Goal: Transaction & Acquisition: Obtain resource

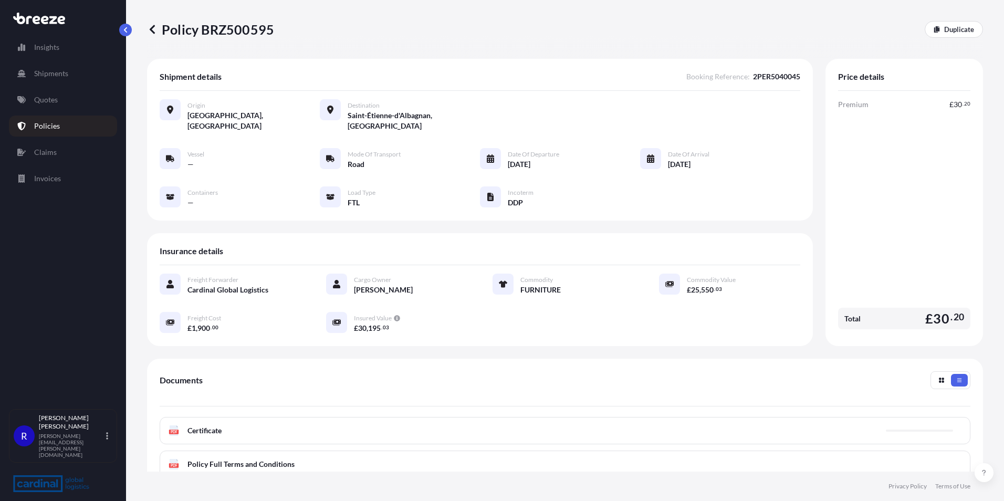
scroll to position [120, 0]
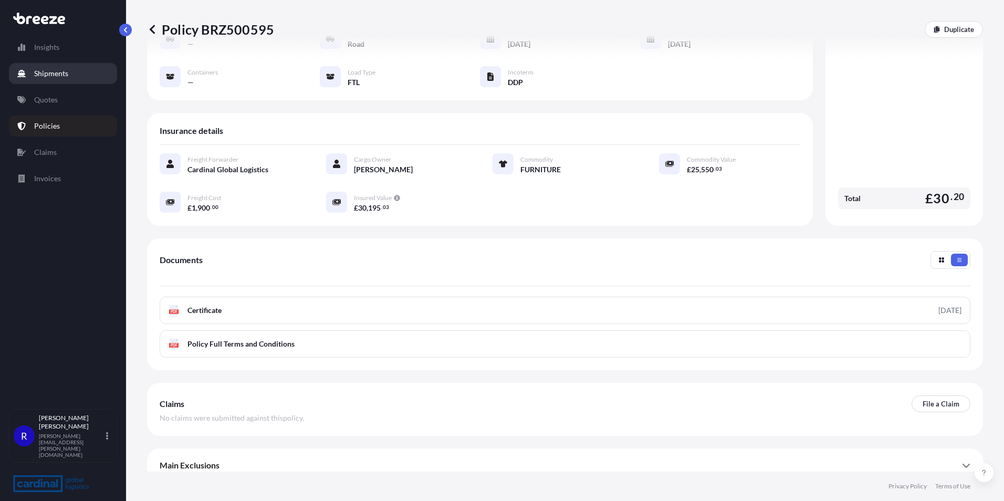
click at [66, 79] on link "Shipments" at bounding box center [63, 73] width 108 height 21
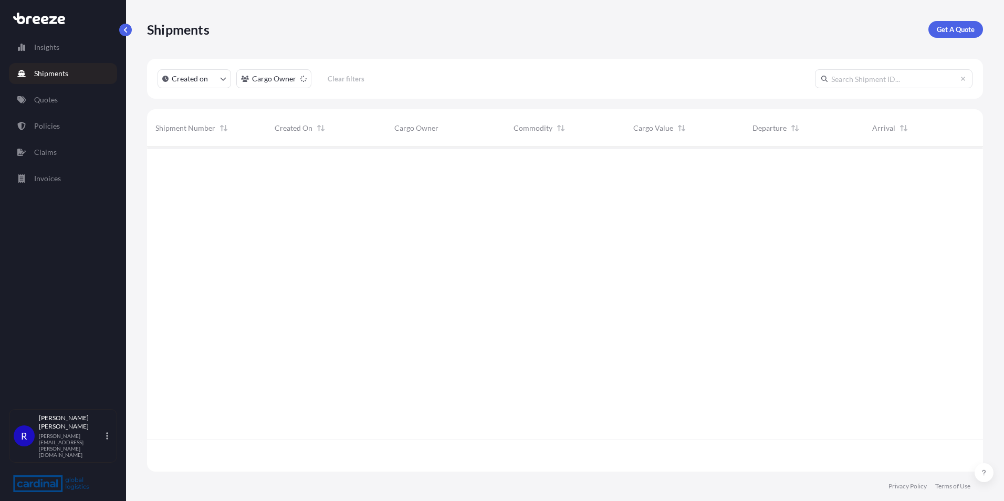
scroll to position [322, 828]
click at [66, 98] on link "Quotes" at bounding box center [63, 99] width 108 height 21
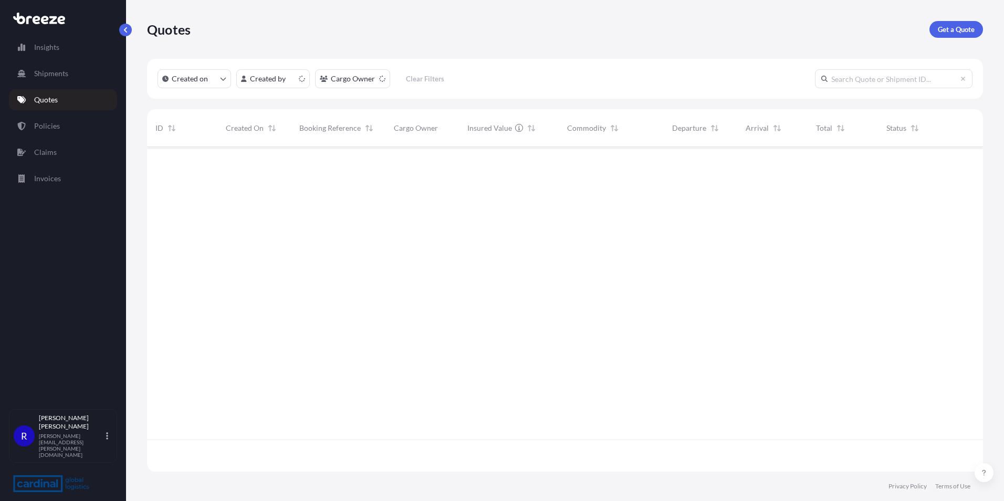
scroll to position [322, 828]
click at [958, 32] on p "Get a Quote" at bounding box center [956, 29] width 37 height 11
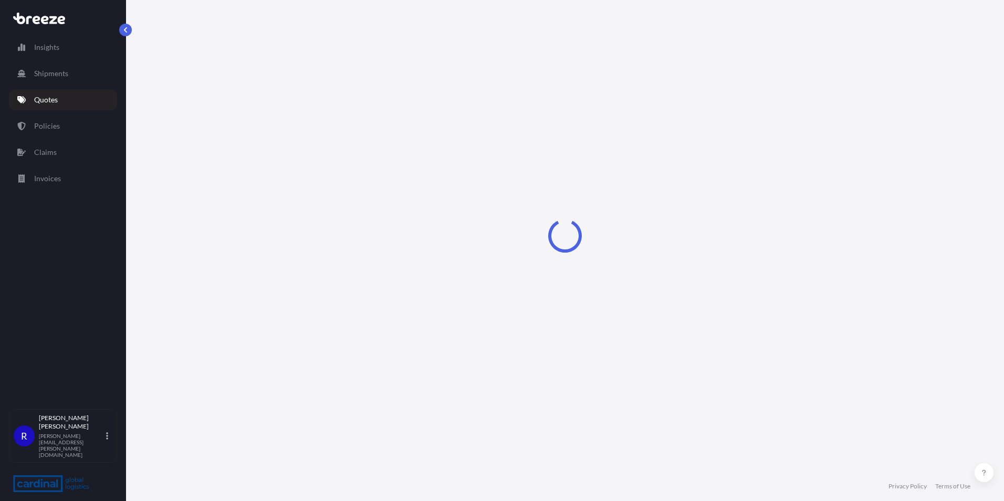
select select "Sea"
select select "1"
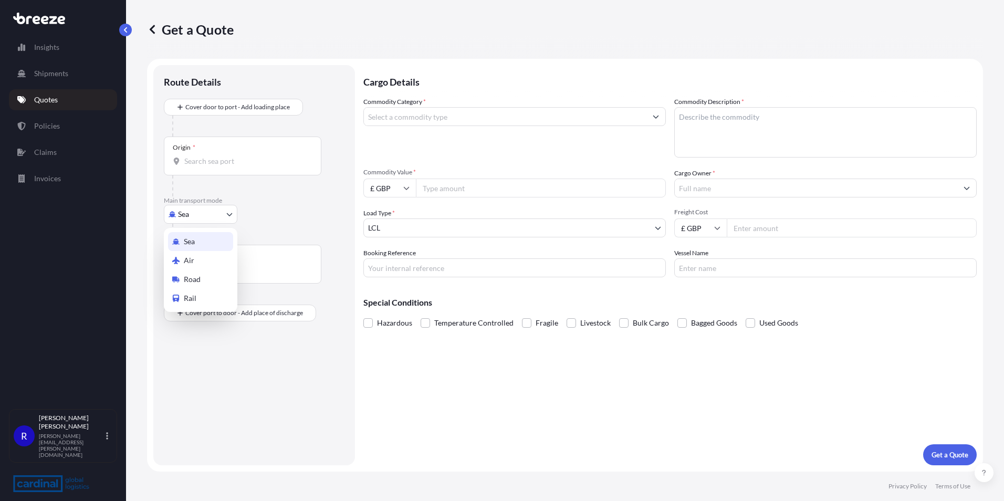
click at [194, 205] on body "Insights Shipments Quotes Policies Claims Invoices R [PERSON_NAME] [PERSON_NAME…" at bounding box center [502, 250] width 1004 height 501
click at [203, 274] on div "Road" at bounding box center [200, 279] width 65 height 19
select select "Road"
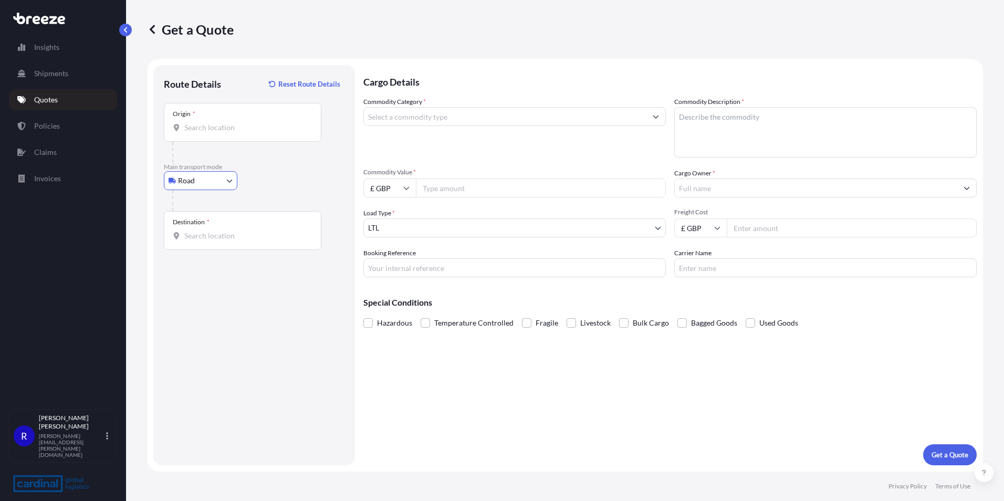
click at [211, 126] on input "Origin *" at bounding box center [246, 127] width 124 height 11
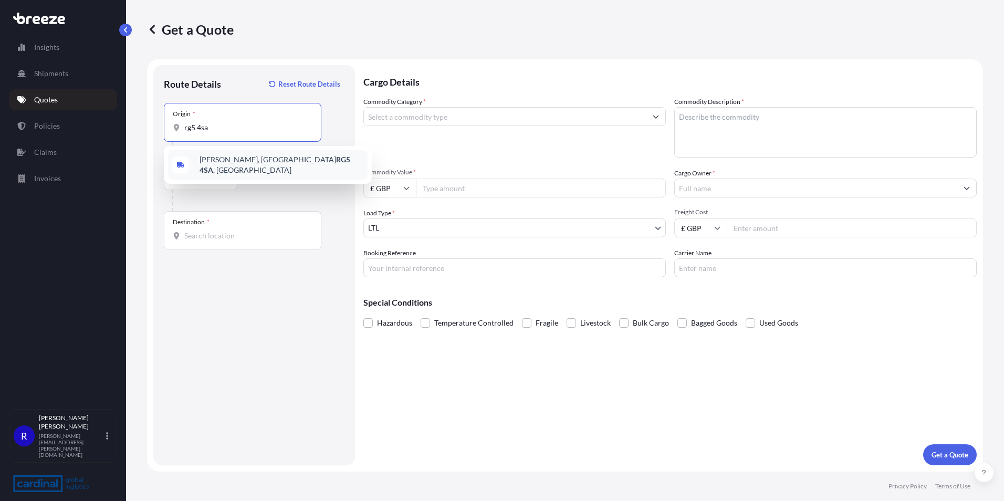
click at [222, 159] on span "[PERSON_NAME], Reading RG5 4SA , [GEOGRAPHIC_DATA]" at bounding box center [282, 164] width 164 height 21
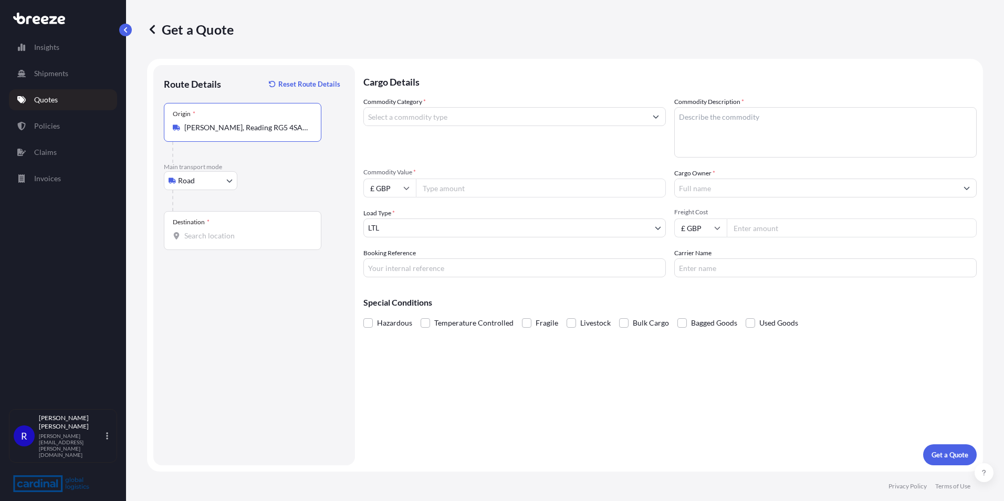
type input "[PERSON_NAME], Reading RG5 4SA, [GEOGRAPHIC_DATA]"
click at [206, 241] on div "Destination *" at bounding box center [243, 230] width 158 height 39
click at [206, 241] on input "Destination *" at bounding box center [246, 236] width 124 height 11
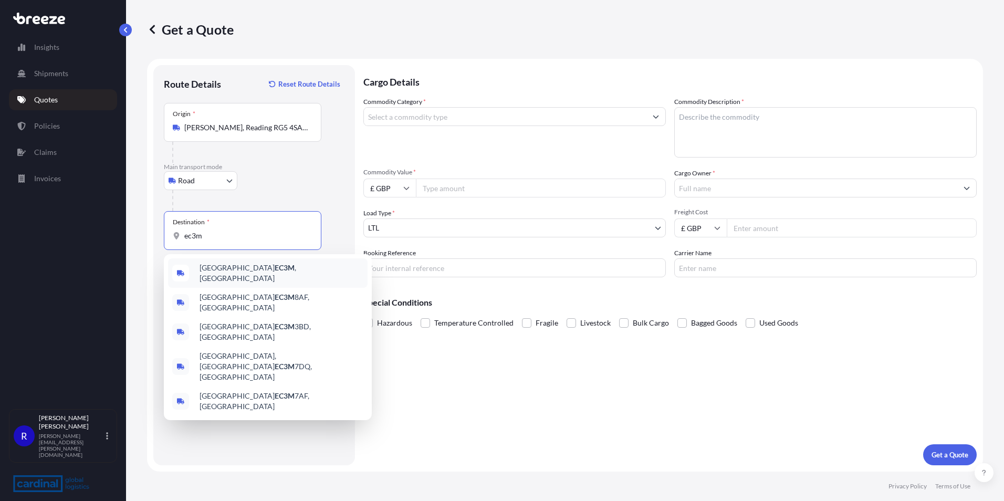
click at [273, 266] on div "London EC3M , [GEOGRAPHIC_DATA]" at bounding box center [268, 272] width 200 height 29
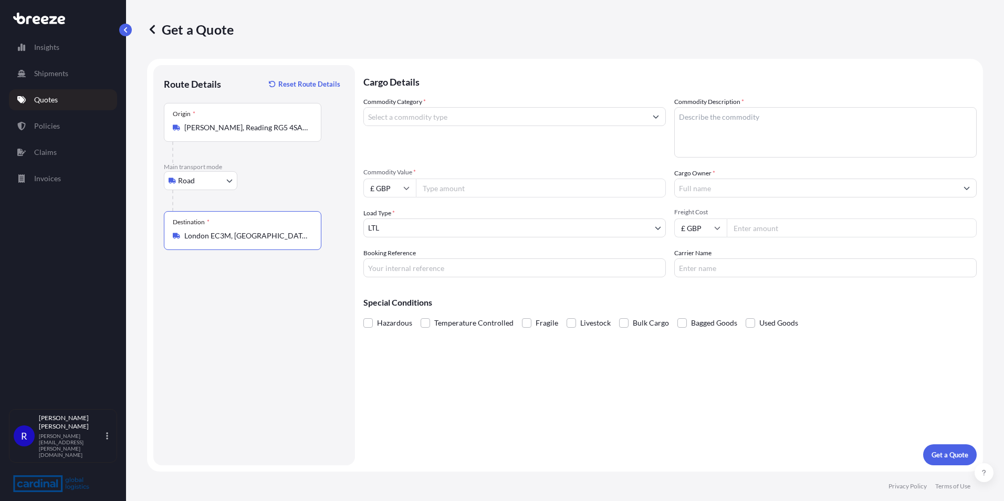
type input "London EC3M, [GEOGRAPHIC_DATA]"
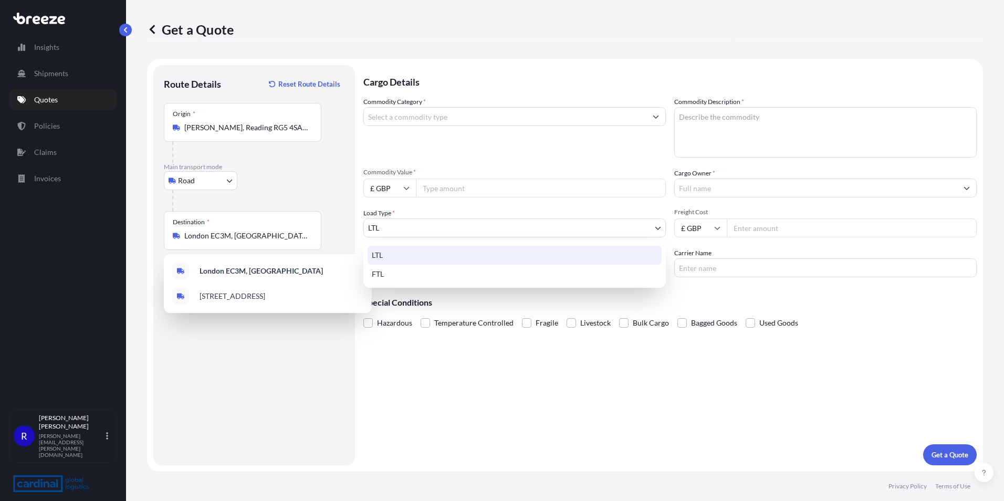
click at [467, 235] on body "2 options available. Insights Shipments Quotes Policies Claims Invoices R [PERS…" at bounding box center [502, 250] width 1004 height 501
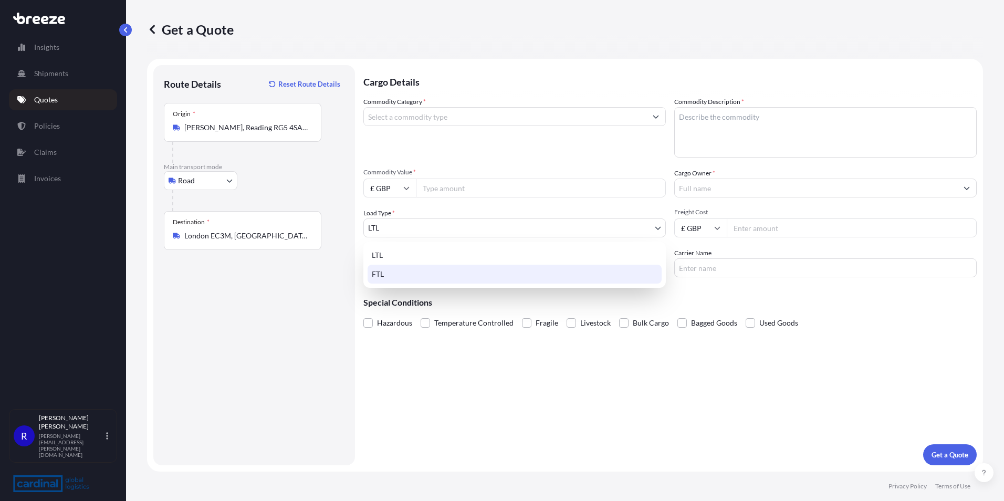
click at [431, 271] on div "FTL" at bounding box center [515, 274] width 294 height 19
select select "2"
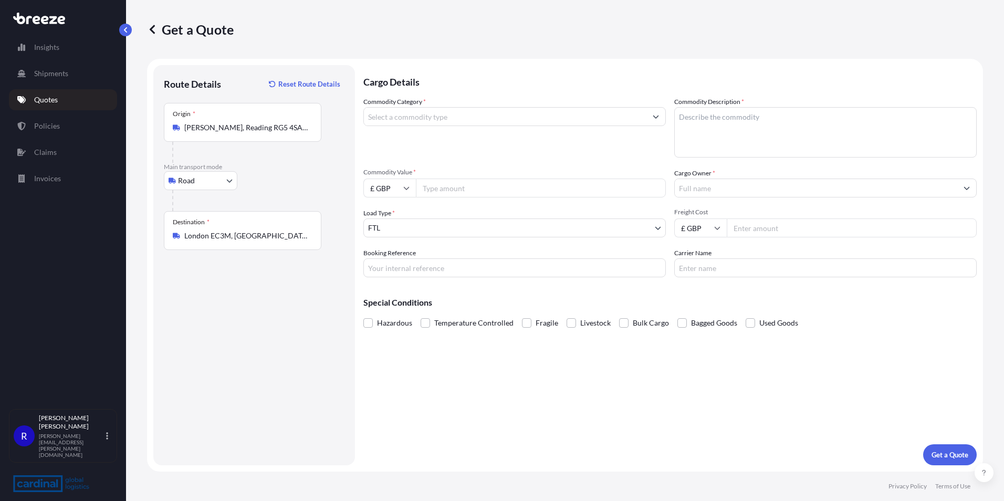
click at [440, 185] on input "Commodity Value *" at bounding box center [541, 188] width 250 height 19
click at [465, 174] on span "Commodity Value *" at bounding box center [514, 172] width 303 height 8
click at [465, 179] on input "Commodity Value *" at bounding box center [541, 188] width 250 height 19
click at [471, 187] on input "Commodity Value *" at bounding box center [541, 188] width 250 height 19
type input "32525.02"
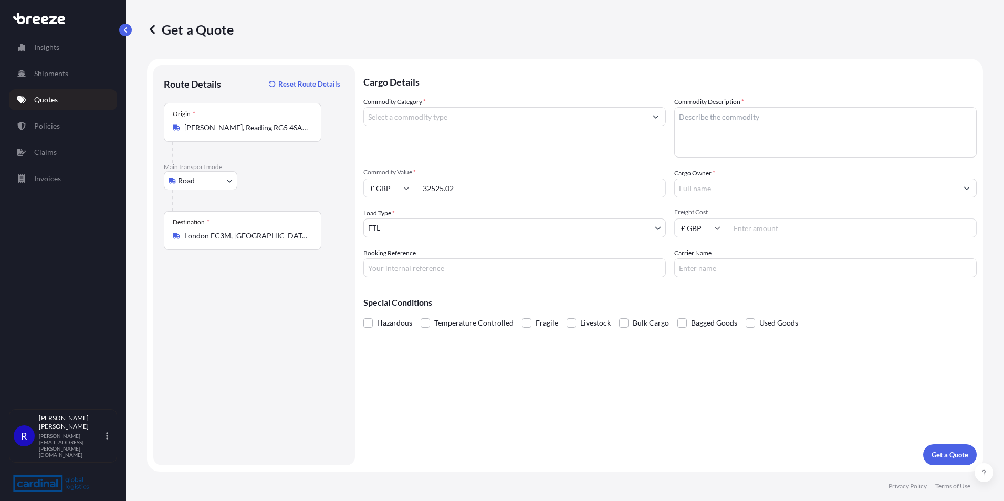
click at [766, 228] on input "Freight Cost" at bounding box center [852, 227] width 250 height 19
type input "870"
click at [756, 117] on textarea "Commodity Description *" at bounding box center [825, 132] width 303 height 50
type textarea "electrical equipment"
click at [459, 113] on input "Commodity Category *" at bounding box center [505, 116] width 283 height 19
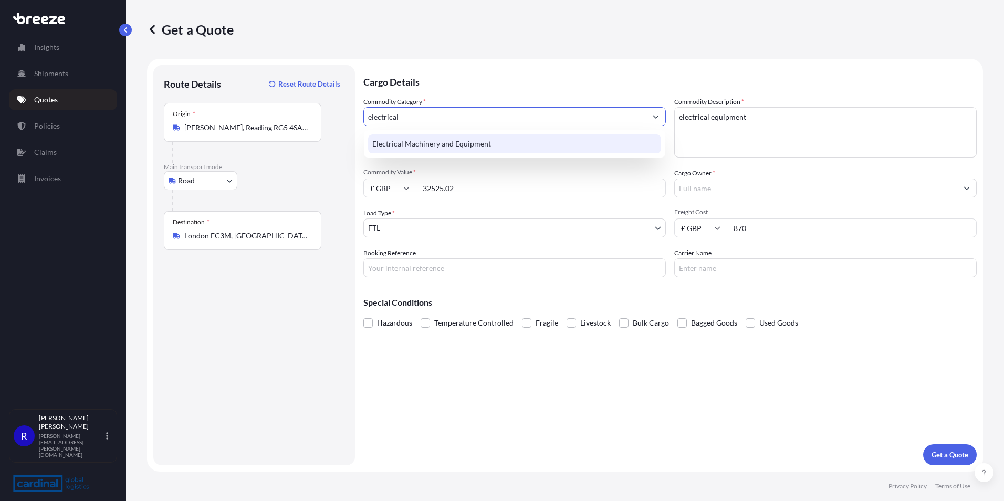
click at [476, 141] on div "Electrical Machinery and Equipment" at bounding box center [514, 143] width 293 height 19
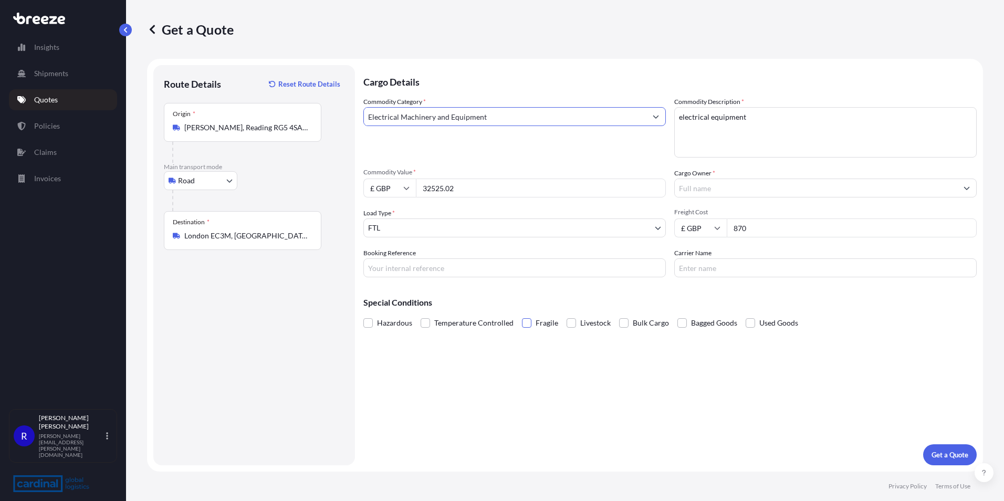
type input "Electrical Machinery and Equipment"
click at [524, 322] on span at bounding box center [526, 322] width 9 height 9
click at [522, 315] on input "Fragile" at bounding box center [522, 315] width 0 height 0
click at [938, 450] on p "Get a Quote" at bounding box center [950, 455] width 37 height 11
click at [732, 186] on input "Cargo Owner *" at bounding box center [816, 188] width 283 height 19
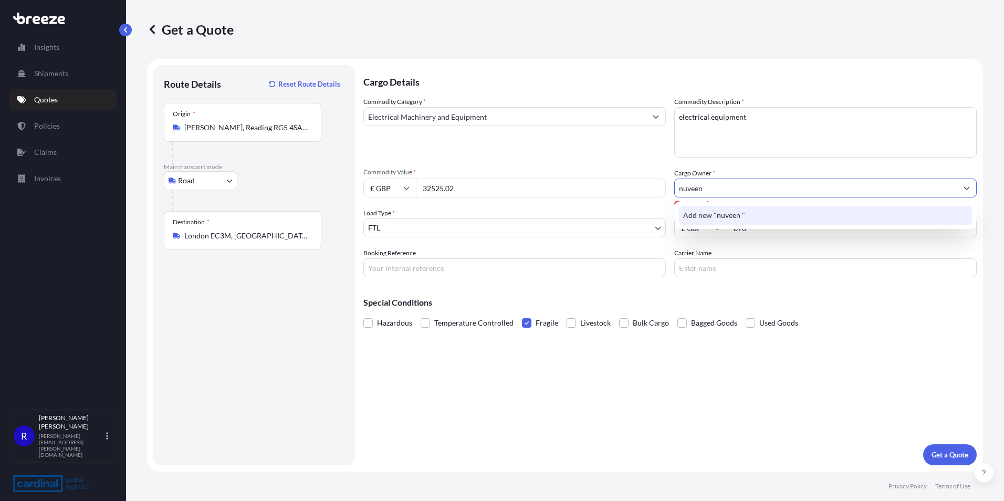
type input "nuveen"
click at [779, 392] on div "Cargo Details Commodity Category * Electrical Machinery and Equipment Commodity…" at bounding box center [669, 265] width 613 height 400
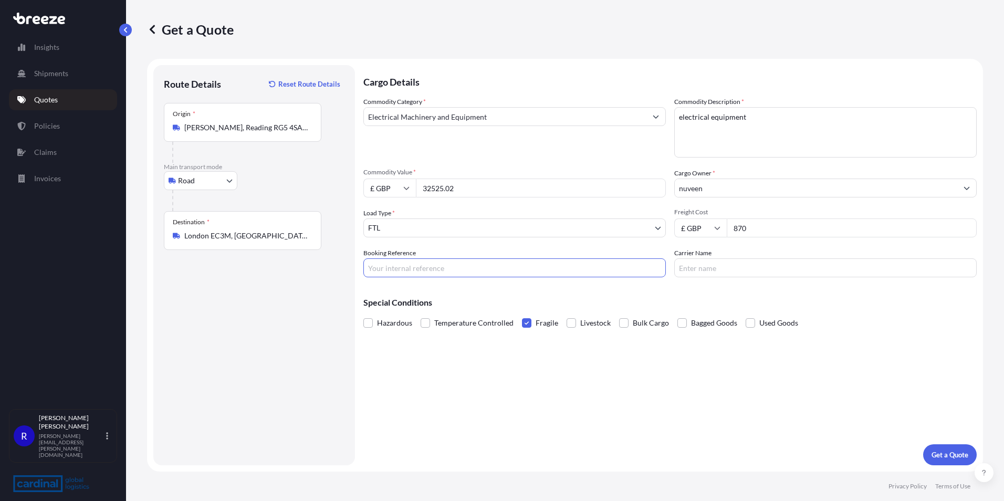
click at [458, 264] on input "Booking Reference" at bounding box center [514, 267] width 303 height 19
type input "2RER5100001"
click at [937, 460] on p "Get a Quote" at bounding box center [950, 455] width 37 height 11
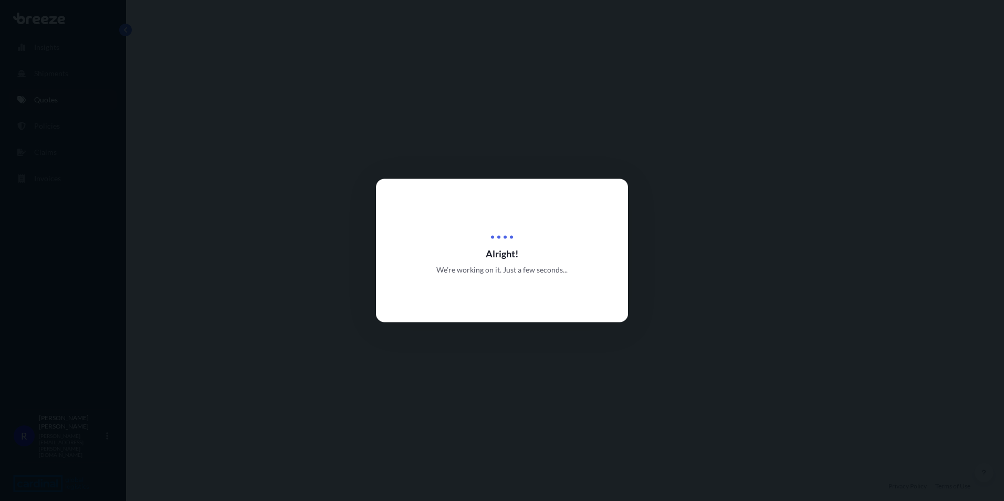
select select "Road"
select select "2"
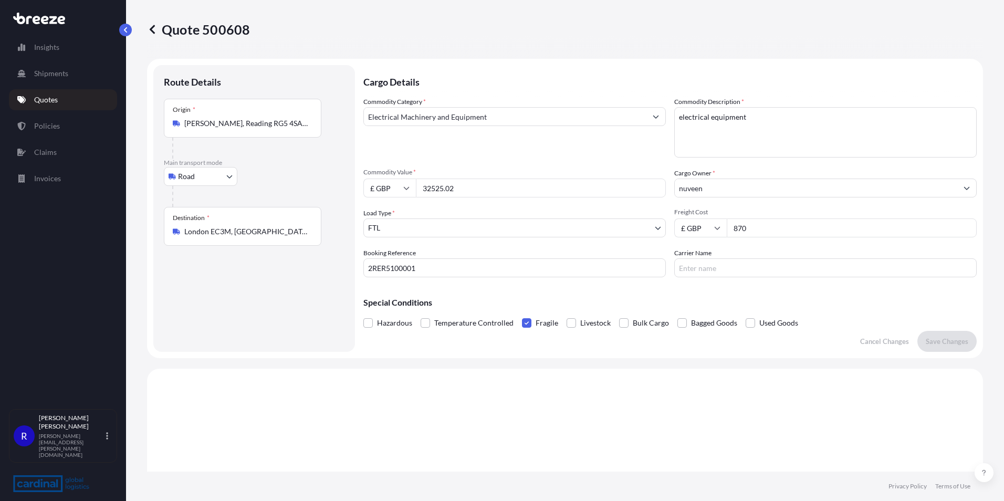
click at [524, 321] on span at bounding box center [526, 322] width 9 height 9
click at [522, 315] on input "Fragile" at bounding box center [522, 315] width 0 height 0
click at [947, 340] on p "Save Changes" at bounding box center [947, 341] width 43 height 11
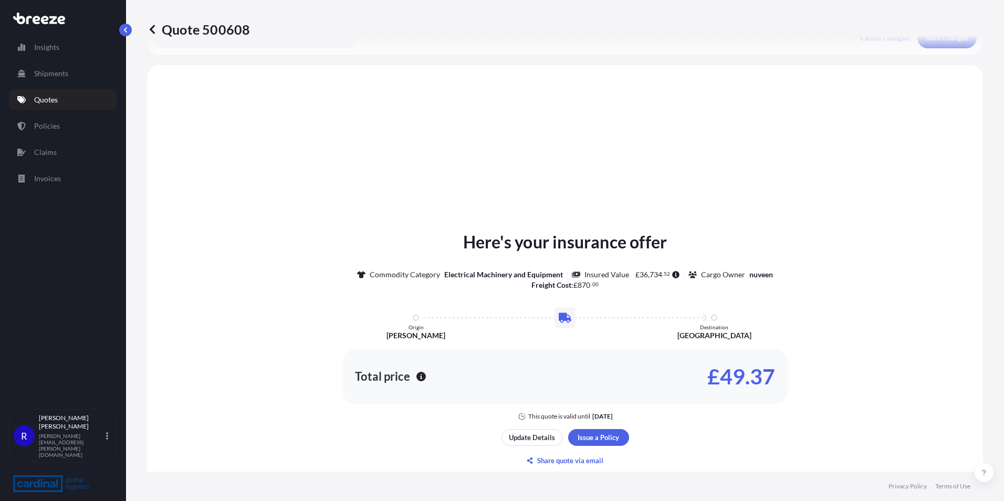
scroll to position [316, 0]
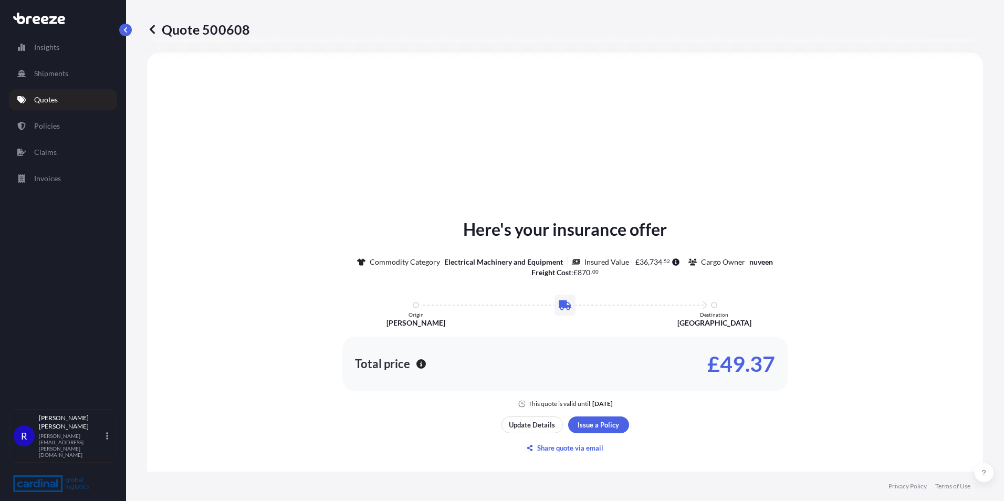
select select "Road"
select select "2"
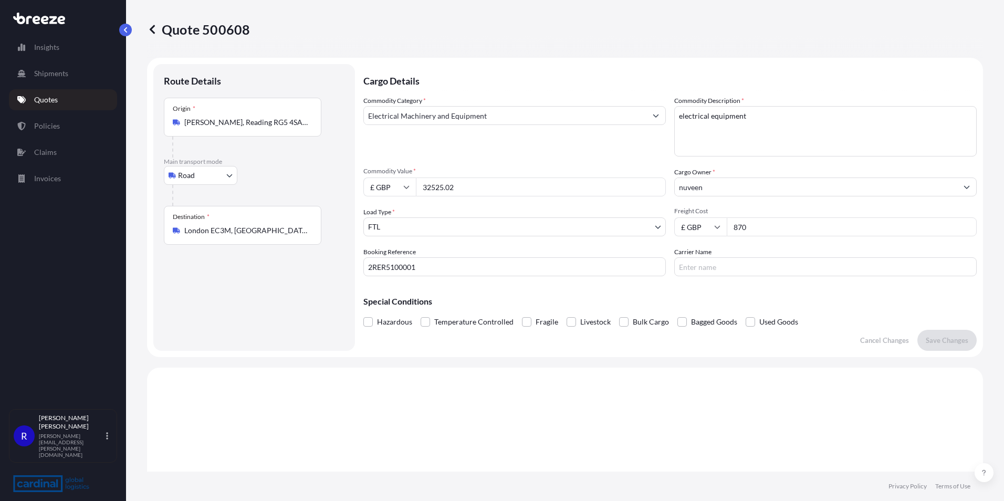
scroll to position [0, 0]
click at [528, 323] on span at bounding box center [526, 322] width 9 height 9
click at [522, 315] on input "Fragile" at bounding box center [522, 315] width 0 height 0
click at [929, 340] on p "Save Changes" at bounding box center [947, 341] width 43 height 11
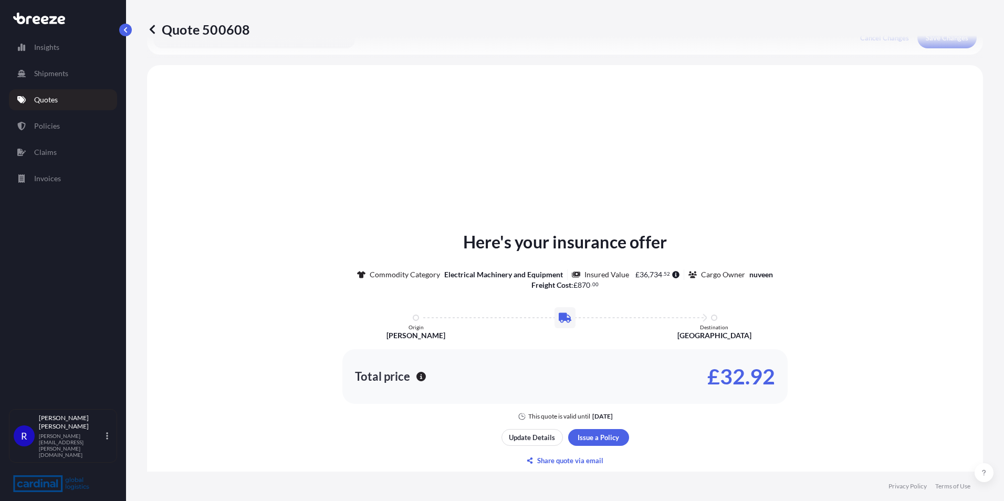
scroll to position [316, 0]
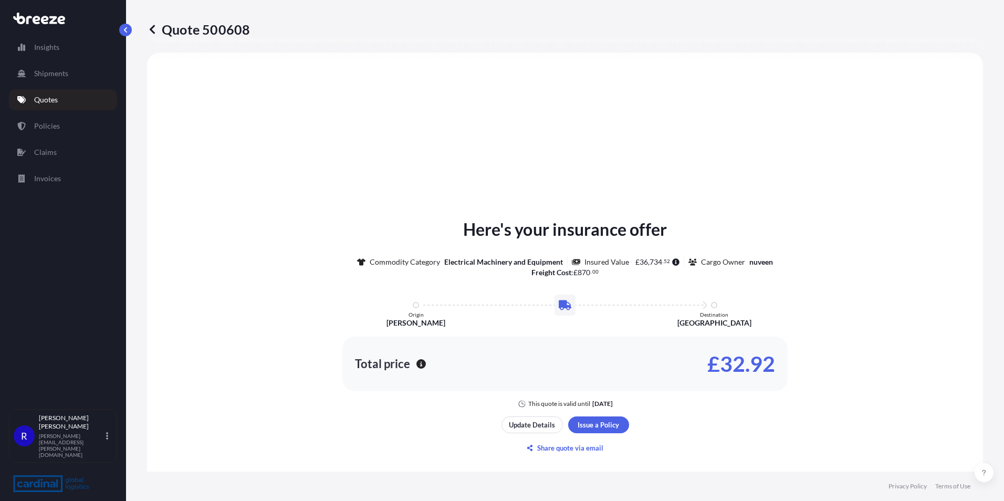
select select "Road"
select select "2"
click at [893, 286] on div "Here's your insurance offer Commodity Category Electrical Machinery and Equipme…" at bounding box center [565, 312] width 807 height 191
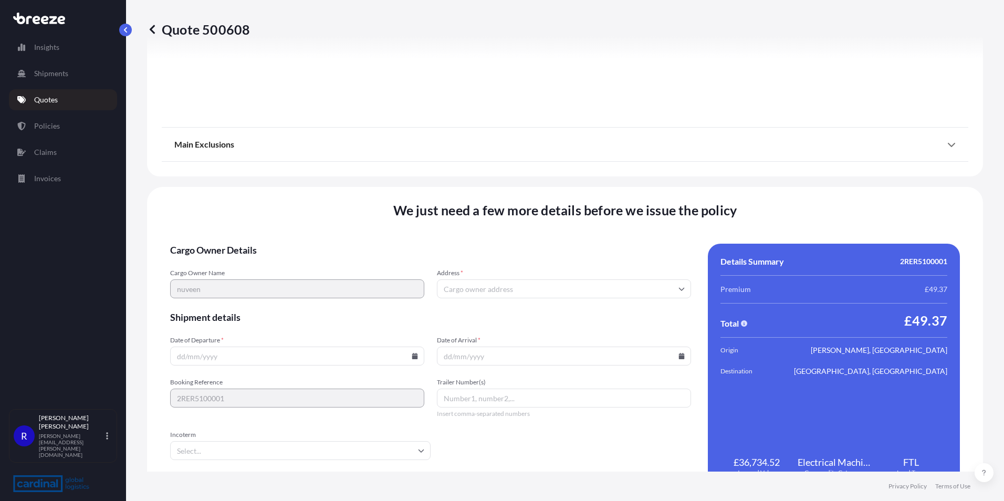
scroll to position [1166, 0]
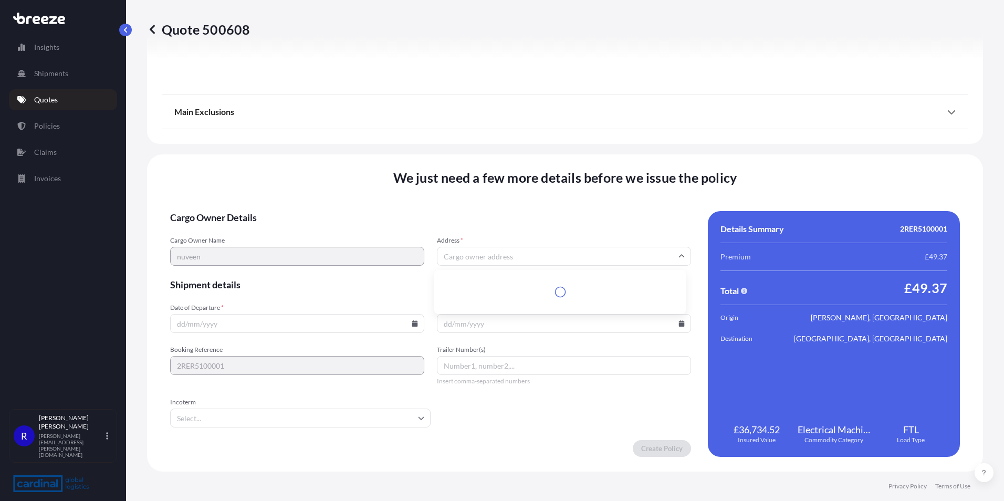
click at [482, 257] on input "Address *" at bounding box center [564, 256] width 254 height 19
click at [480, 252] on input "Address *" at bounding box center [564, 256] width 254 height 19
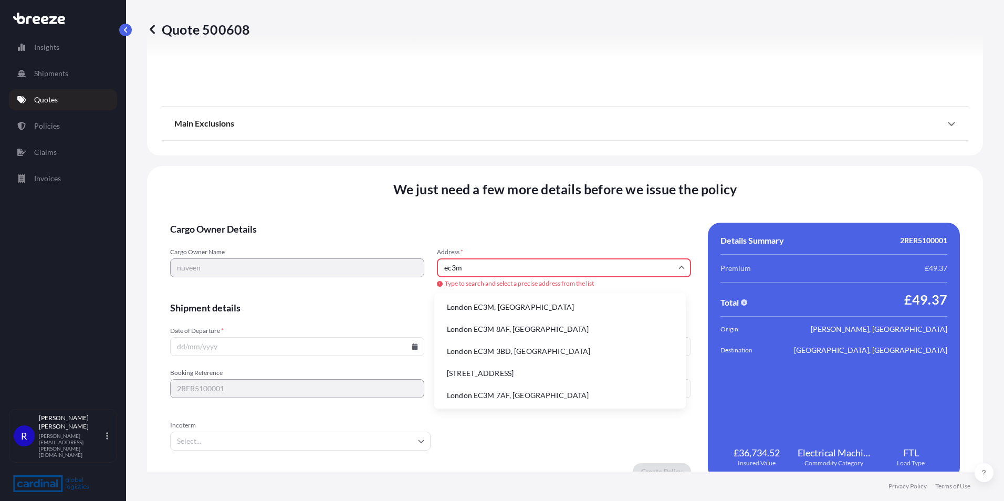
click at [489, 306] on li "London EC3M, [GEOGRAPHIC_DATA]" at bounding box center [560, 307] width 243 height 20
type input "London EC3M, [GEOGRAPHIC_DATA]"
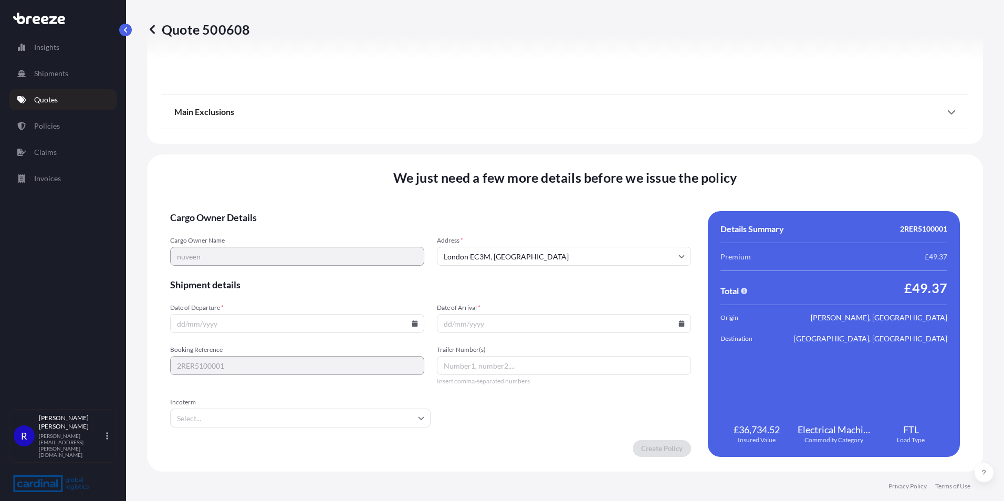
click at [221, 415] on input "Incoterm" at bounding box center [300, 418] width 260 height 19
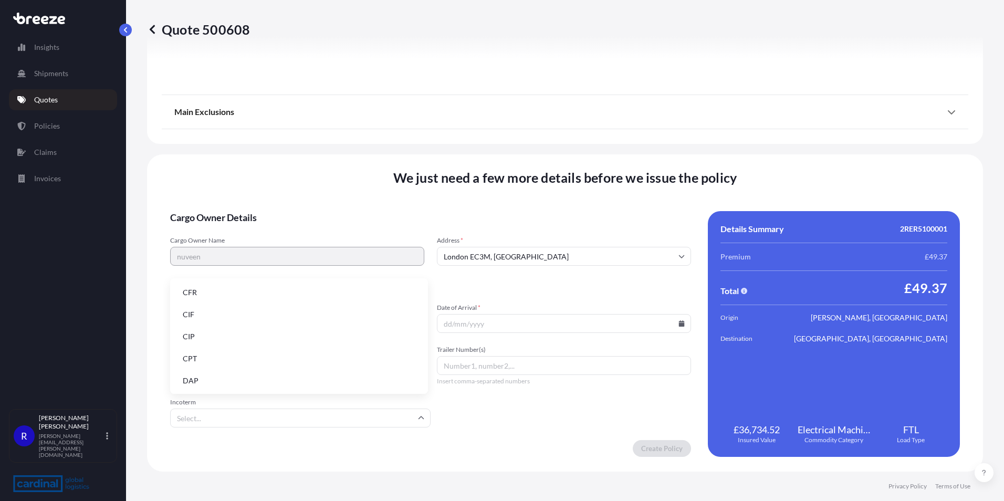
click at [204, 375] on li "DAP" at bounding box center [298, 381] width 249 height 20
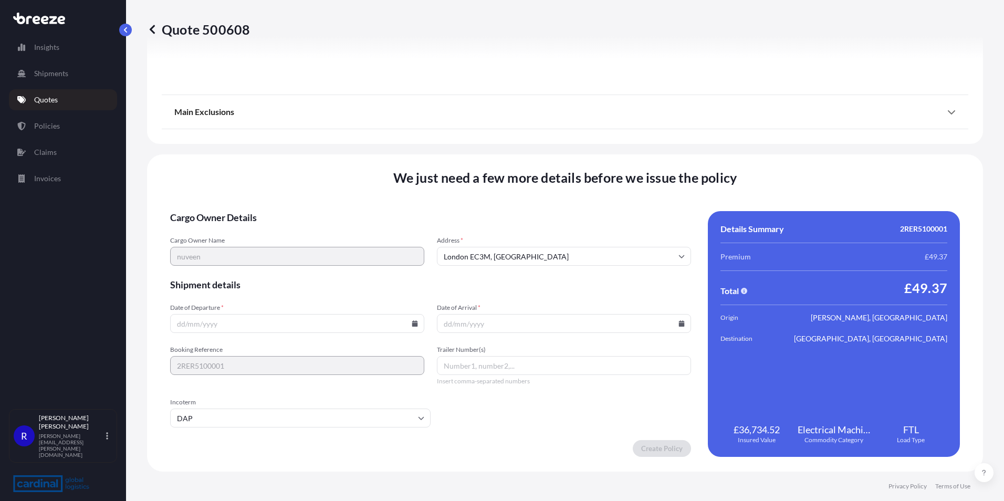
click at [217, 322] on input "Date of Departure *" at bounding box center [297, 323] width 254 height 19
click at [414, 320] on icon at bounding box center [415, 323] width 6 height 6
click at [320, 187] on button "3" at bounding box center [320, 190] width 17 height 17
type input "[DATE]"
click at [515, 319] on input "Date of Arrival *" at bounding box center [564, 323] width 254 height 19
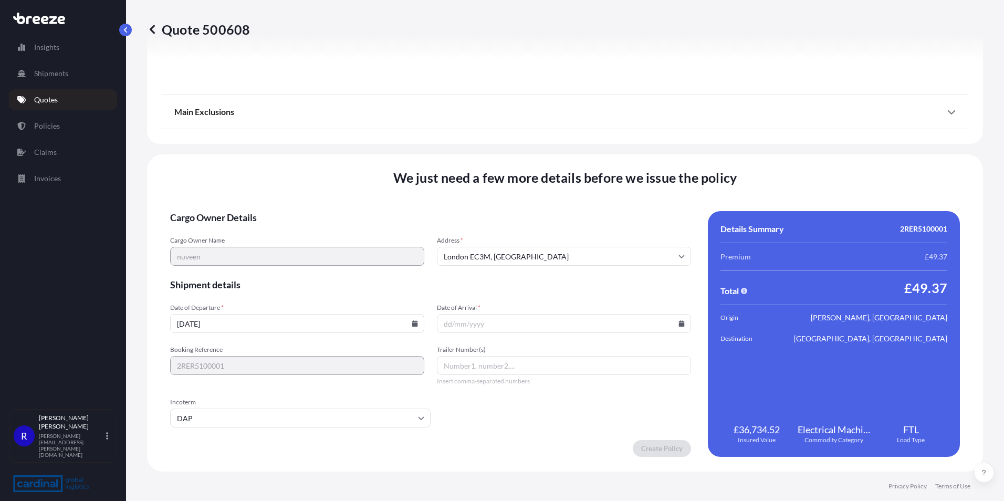
click at [681, 326] on input "Date of Arrival *" at bounding box center [564, 323] width 254 height 19
click at [680, 326] on input "Date of Arrival *" at bounding box center [564, 323] width 254 height 19
click at [679, 325] on icon at bounding box center [682, 323] width 6 height 6
click at [587, 192] on button "3" at bounding box center [585, 190] width 17 height 17
type input "[DATE]"
